Goal: Task Accomplishment & Management: Complete application form

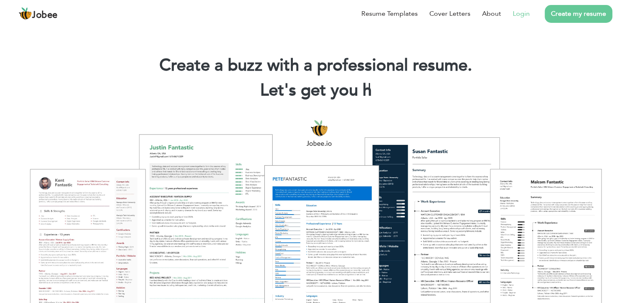
click at [520, 15] on link "Login" at bounding box center [521, 14] width 17 height 10
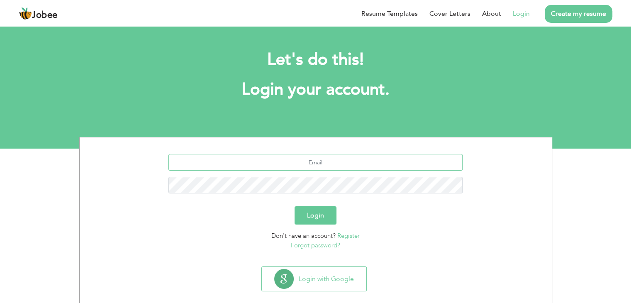
click at [314, 166] on input "text" at bounding box center [315, 162] width 294 height 17
type input "najam05@yahoo.com"
click at [294, 206] on button "Login" at bounding box center [315, 215] width 42 height 18
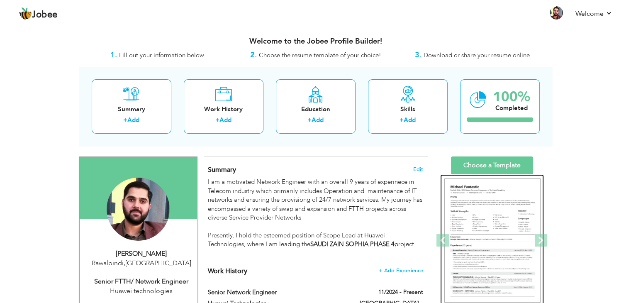
click at [523, 236] on img at bounding box center [492, 240] width 96 height 124
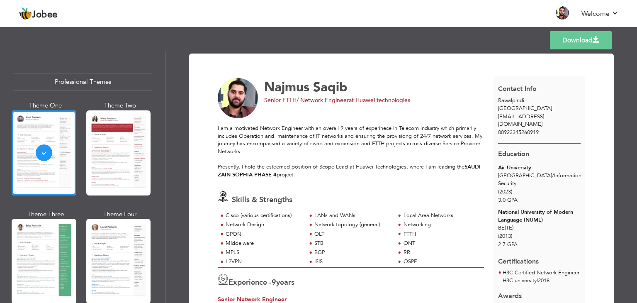
click at [528, 172] on span "Islamabad / Information Security" at bounding box center [539, 179] width 83 height 15
click at [521, 172] on span "Islamabad / Information Security" at bounding box center [539, 179] width 83 height 15
click at [316, 202] on div "Skills & Strengths" at bounding box center [353, 198] width 280 height 14
click at [325, 245] on div "STB" at bounding box center [352, 243] width 76 height 8
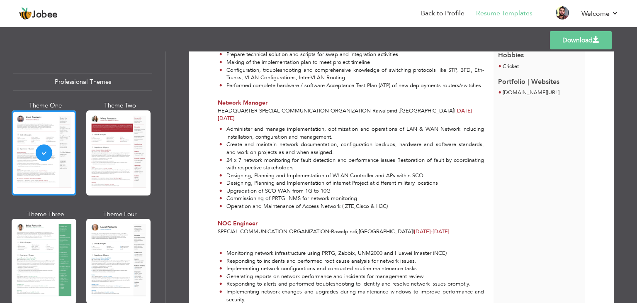
scroll to position [307, 0]
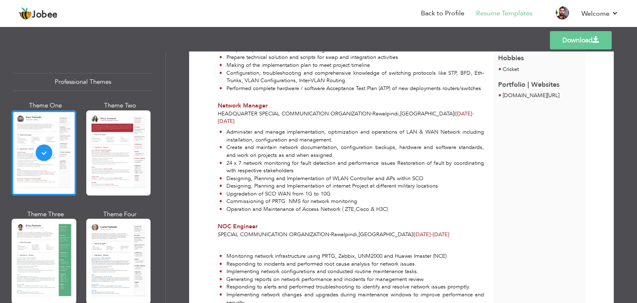
click at [373, 143] on li "Create and maintain network documentation, configuration backups, hardware and …" at bounding box center [351, 150] width 265 height 15
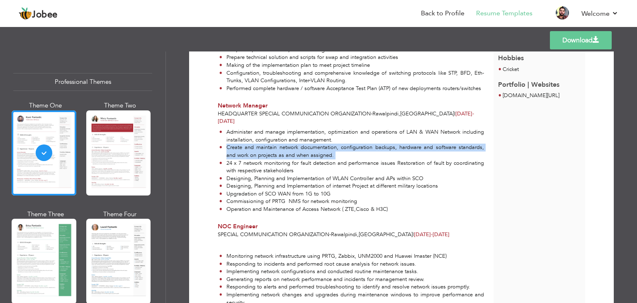
click at [373, 143] on li "Create and maintain network documentation, configuration backups, hardware and …" at bounding box center [351, 150] width 265 height 15
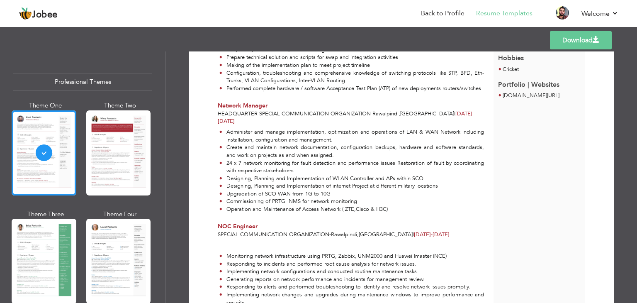
click at [373, 143] on li "Create and maintain network documentation, configuration backups, hardware and …" at bounding box center [351, 150] width 265 height 15
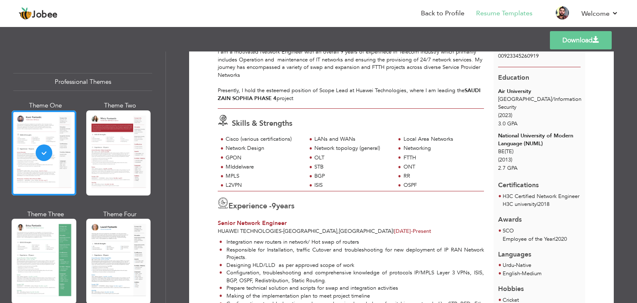
scroll to position [73, 0]
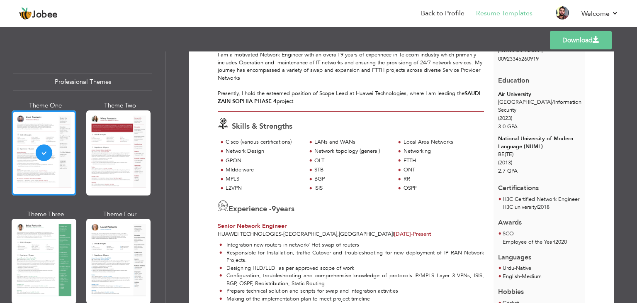
click at [506, 114] on span "(2023)" at bounding box center [505, 117] width 14 height 7
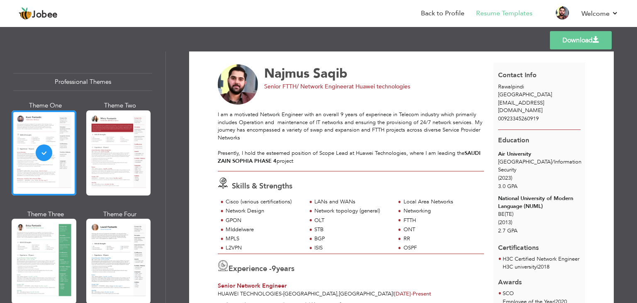
scroll to position [0, 0]
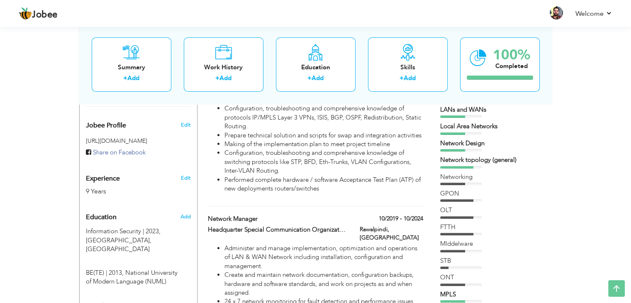
scroll to position [255, 0]
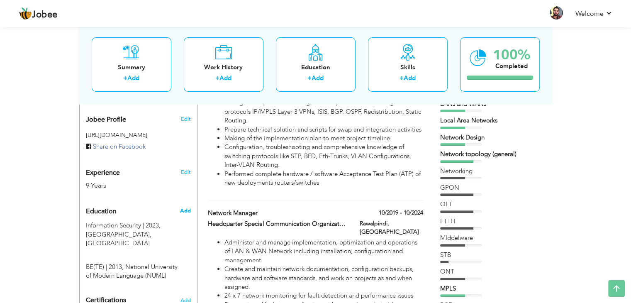
click at [189, 209] on span "Add" at bounding box center [185, 210] width 11 height 7
radio input "true"
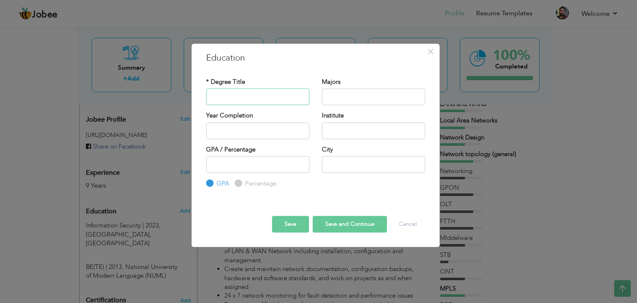
click at [280, 95] on input "text" at bounding box center [257, 96] width 103 height 17
click at [407, 222] on button "Cancel" at bounding box center [408, 224] width 34 height 17
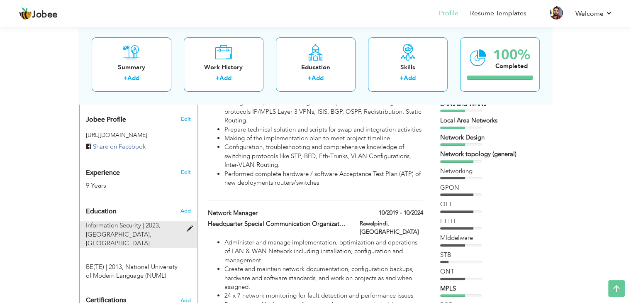
click at [127, 228] on span "Information Security | 2023," at bounding box center [123, 225] width 75 height 8
type input "Information Security"
type input "2023"
type input "Air University"
type input "3"
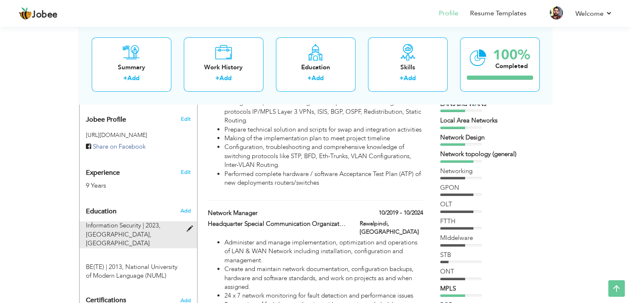
type input "[GEOGRAPHIC_DATA]"
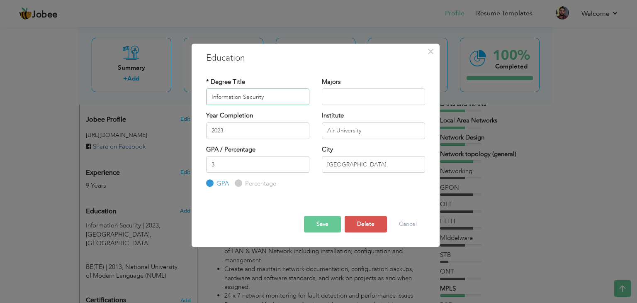
drag, startPoint x: 270, startPoint y: 97, endPoint x: 185, endPoint y: 93, distance: 85.9
click at [185, 93] on div "× Education * Degree Title Information Security Majors 2023 3 GPA" at bounding box center [318, 151] width 637 height 303
type input "MS (Information Security)"
click at [322, 226] on button "Save" at bounding box center [322, 224] width 37 height 17
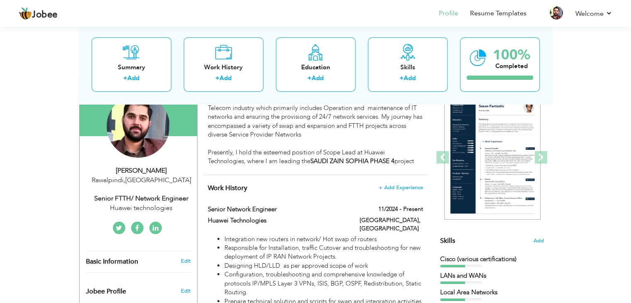
scroll to position [86, 0]
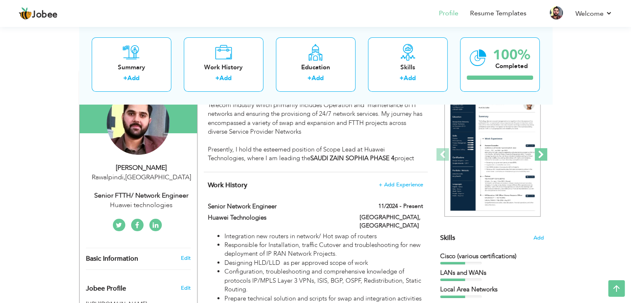
click at [542, 151] on span at bounding box center [541, 154] width 12 height 12
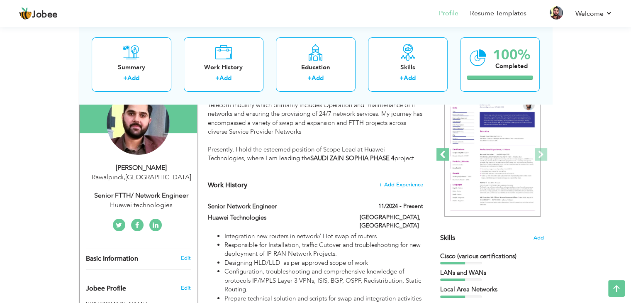
click at [442, 154] on span at bounding box center [442, 154] width 12 height 12
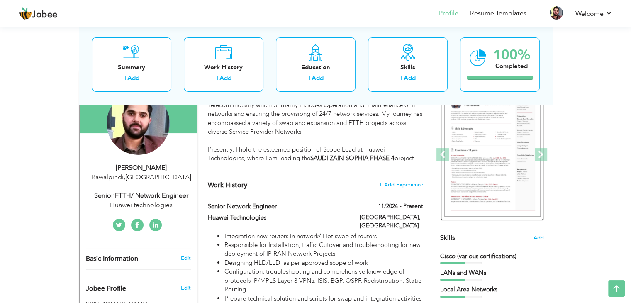
click at [489, 156] on img at bounding box center [492, 154] width 96 height 124
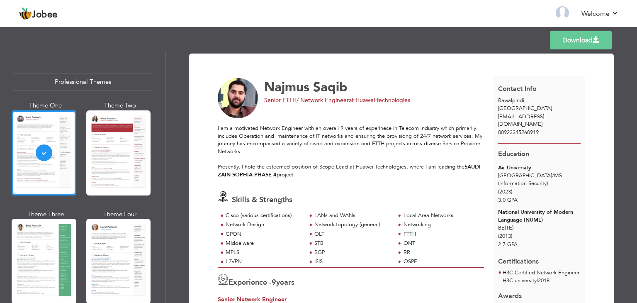
click at [570, 44] on link "Download" at bounding box center [581, 40] width 62 height 18
